Goal: Information Seeking & Learning: Check status

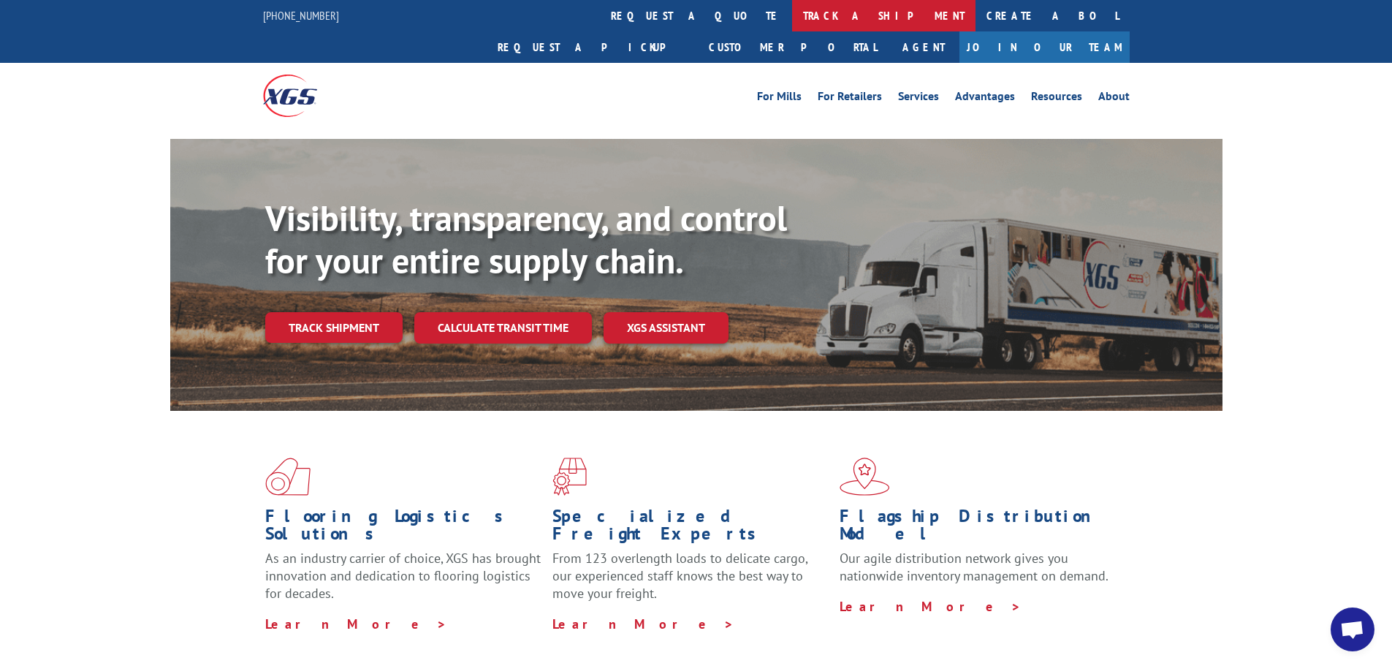
click at [792, 18] on link "track a shipment" at bounding box center [883, 15] width 183 height 31
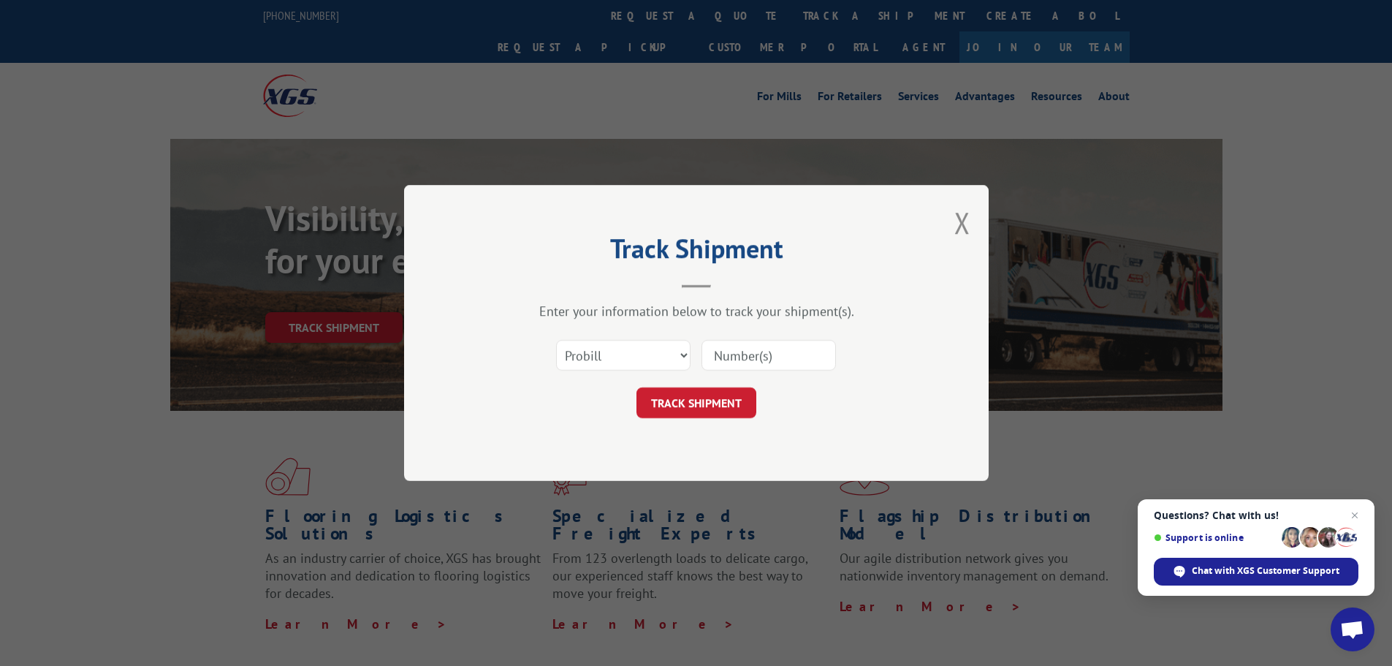
paste input "17501626"
type input "17501626"
click at [723, 400] on button "TRACK SHIPMENT" at bounding box center [696, 402] width 120 height 31
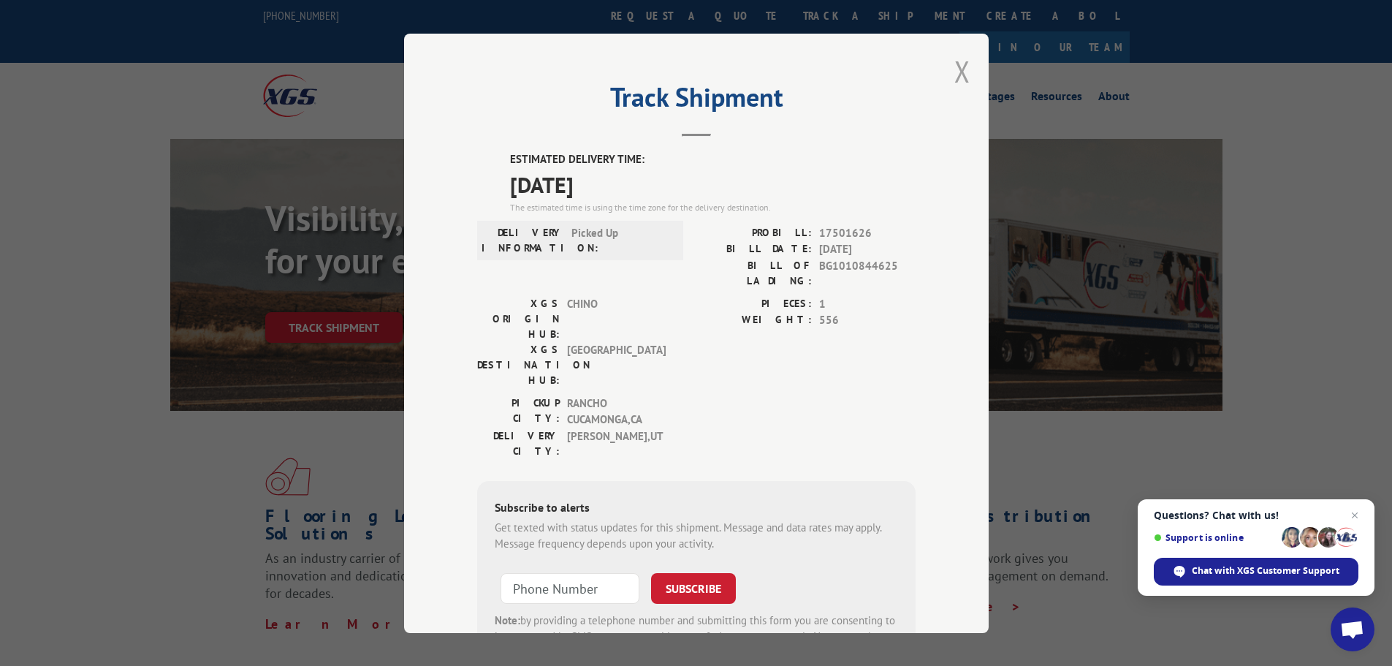
click at [956, 77] on button "Close modal" at bounding box center [962, 71] width 16 height 39
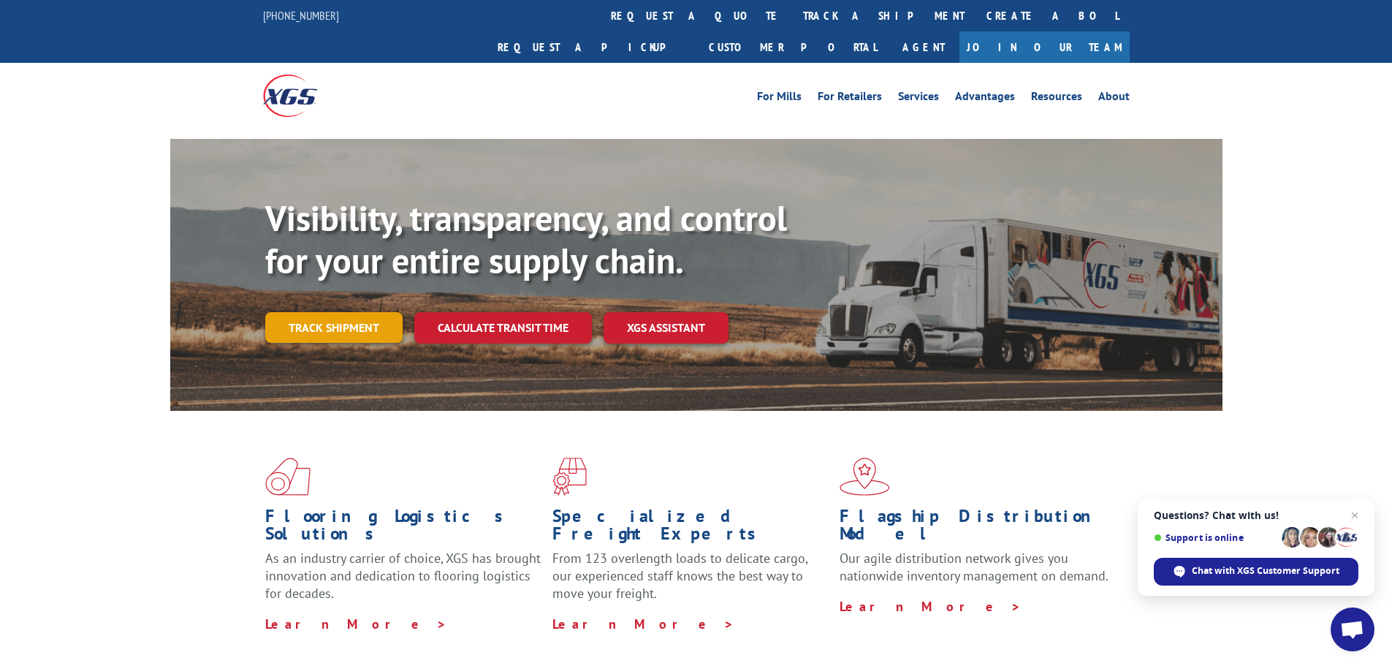
click at [352, 312] on link "Track shipment" at bounding box center [333, 327] width 137 height 31
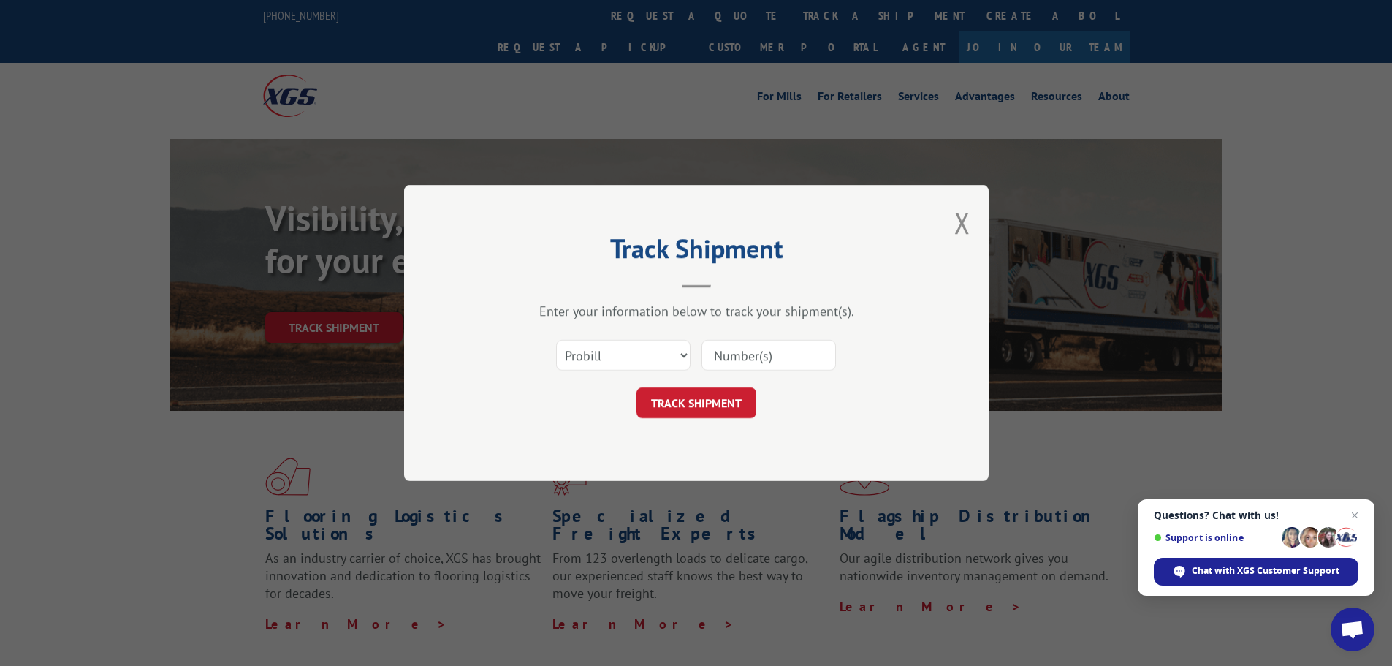
paste input "17501742"
type input "17501742"
click at [726, 406] on button "TRACK SHIPMENT" at bounding box center [696, 402] width 120 height 31
